Goal: Task Accomplishment & Management: Manage account settings

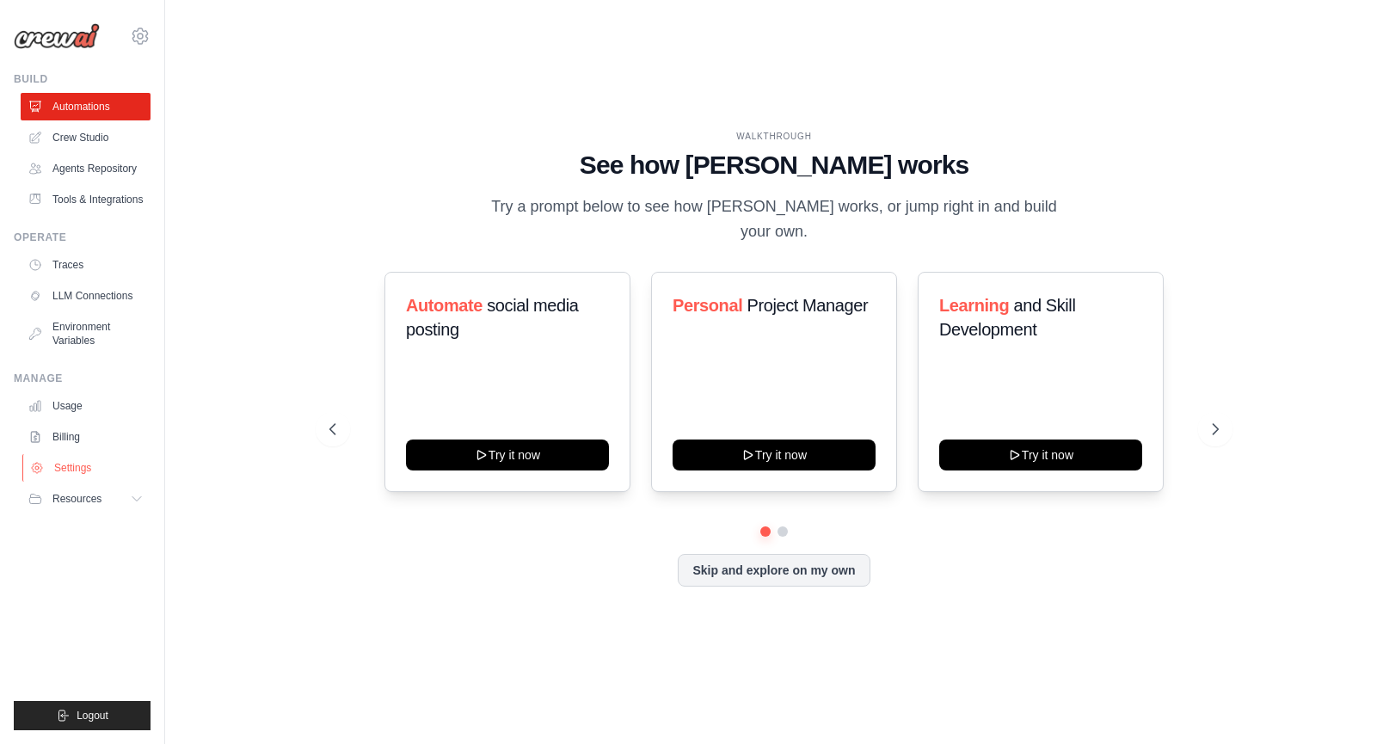
click at [71, 472] on link "Settings" at bounding box center [87, 468] width 130 height 28
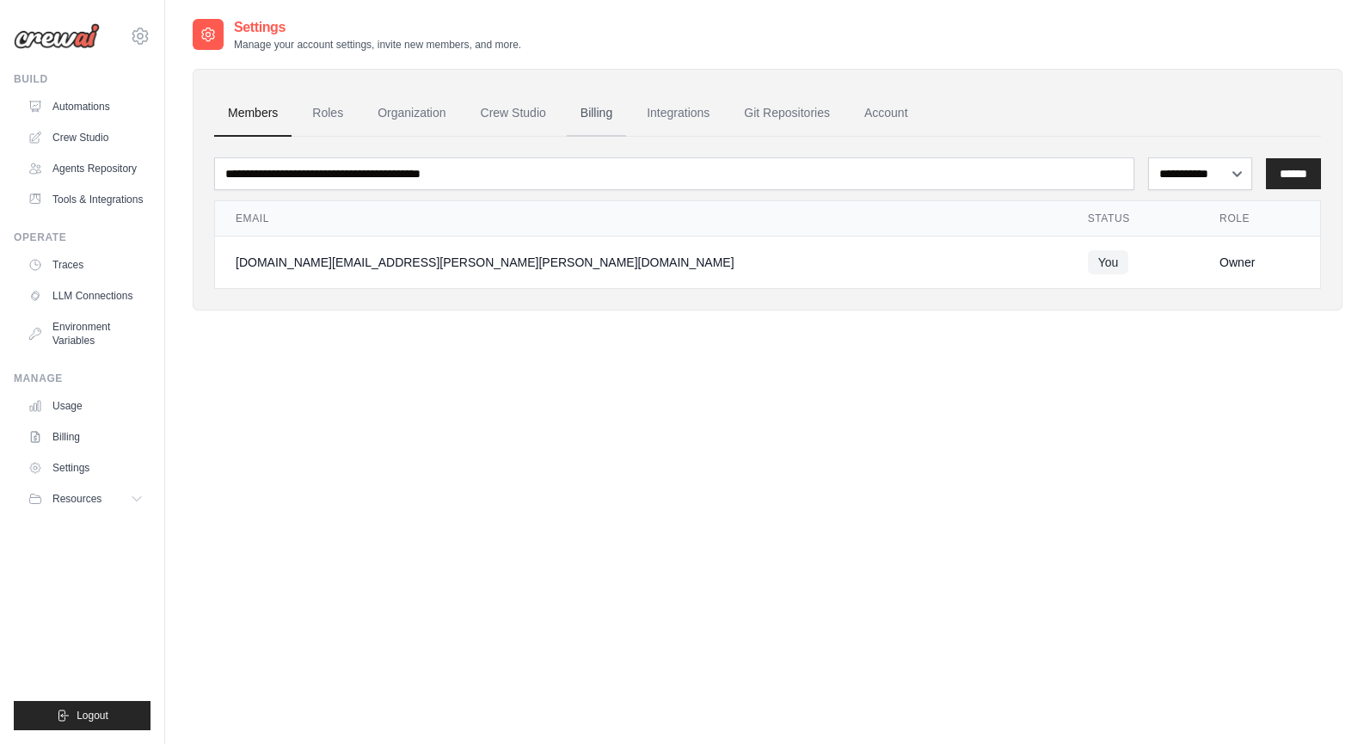
click at [605, 117] on link "Billing" at bounding box center [596, 113] width 59 height 46
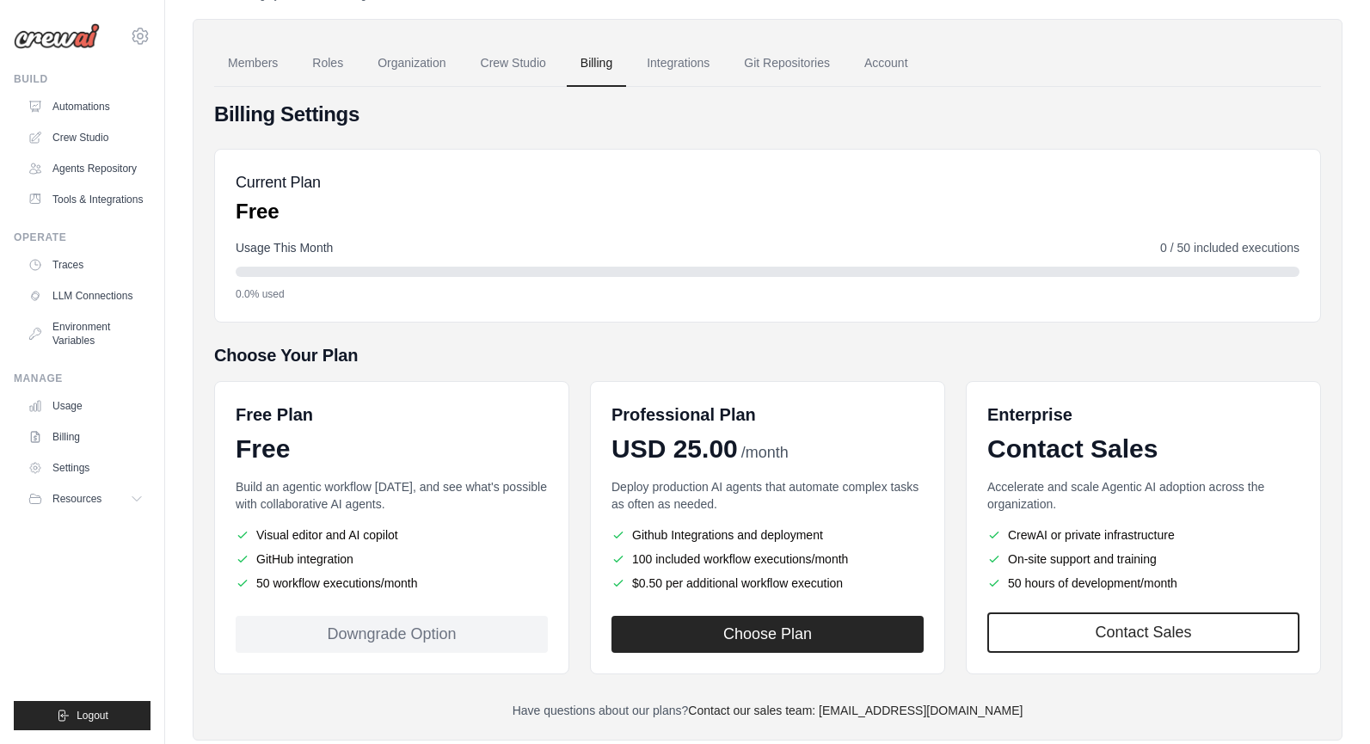
scroll to position [91, 0]
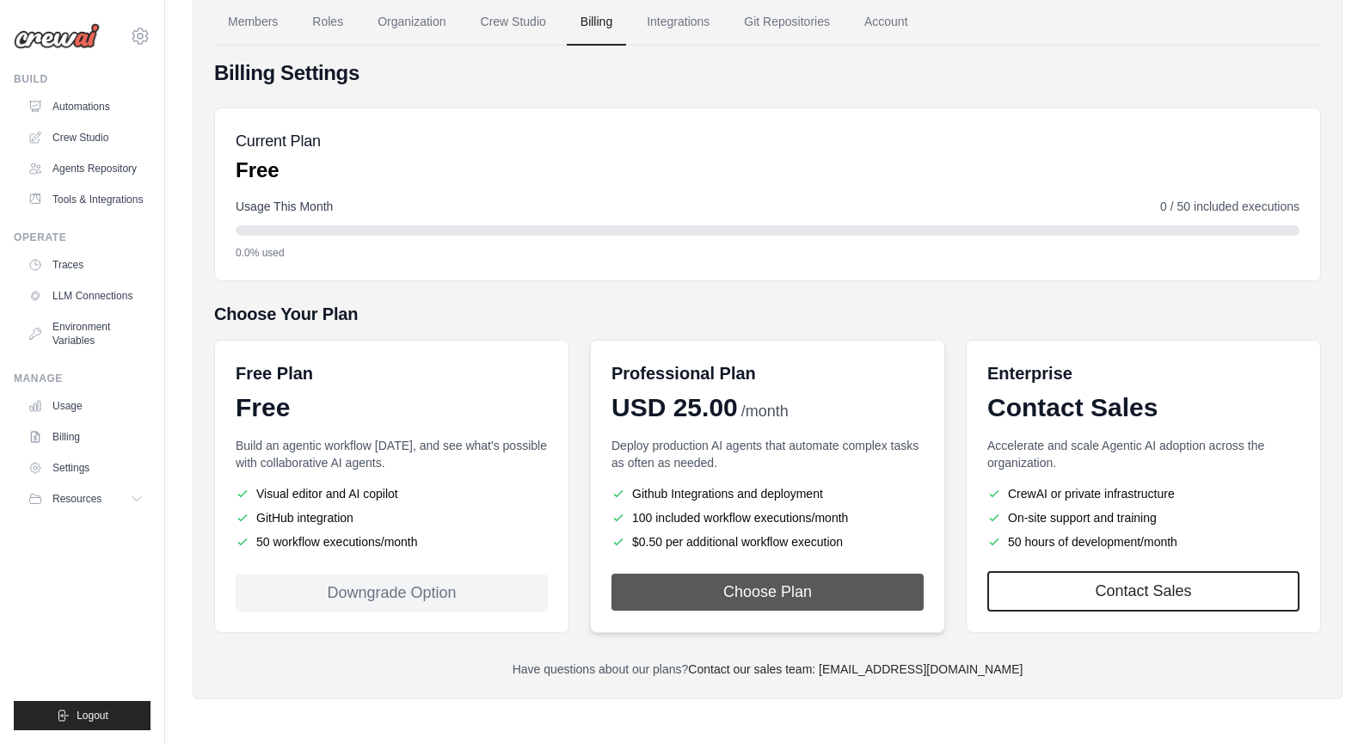
click at [762, 597] on button "Choose Plan" at bounding box center [767, 592] width 312 height 37
